Goal: Transaction & Acquisition: Purchase product/service

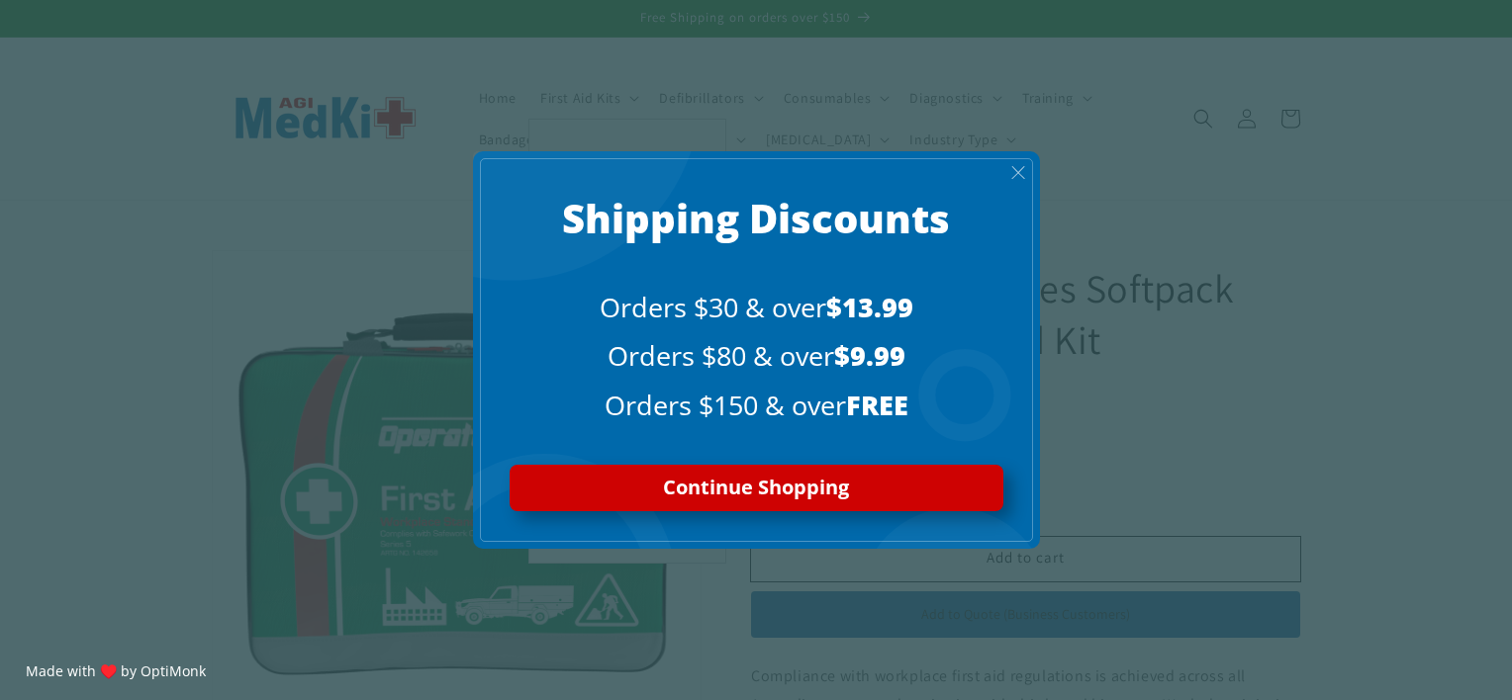
click at [1019, 174] on span "X" at bounding box center [1018, 172] width 16 height 23
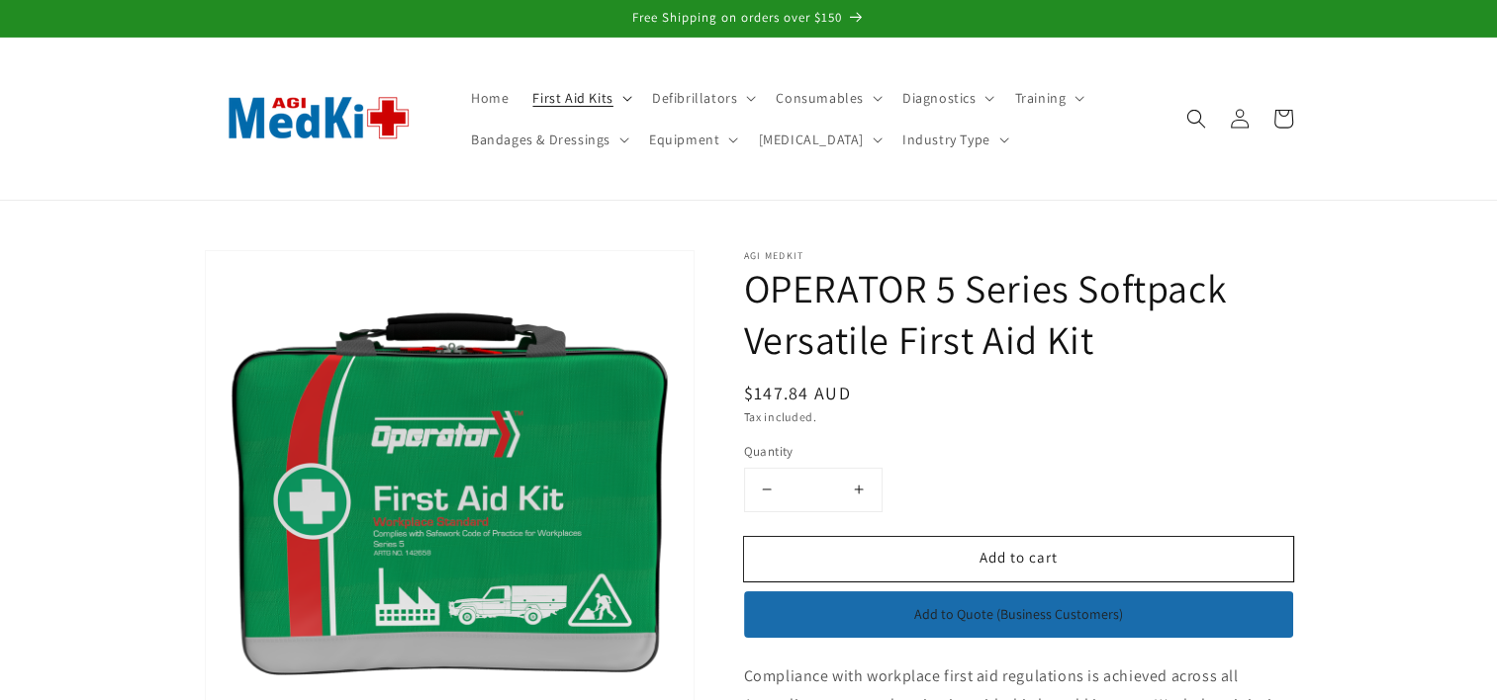
click at [597, 102] on span "First Aid Kits" at bounding box center [572, 98] width 80 height 18
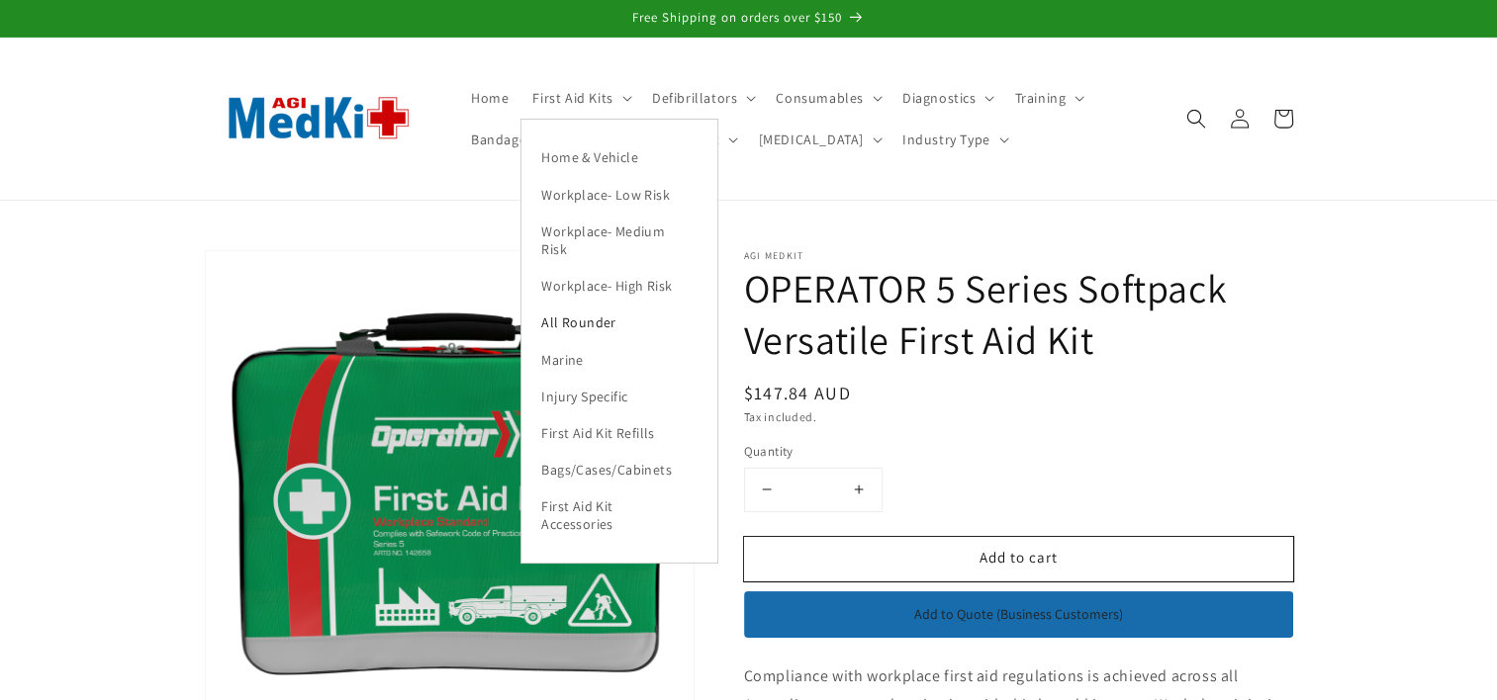
click at [582, 324] on link "All Rounder" at bounding box center [619, 323] width 196 height 37
